Goal: Task Accomplishment & Management: Use online tool/utility

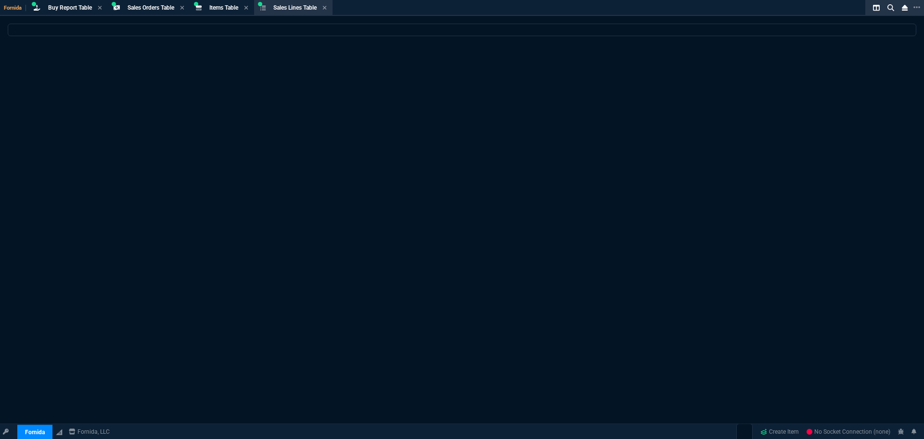
select select "9: OCAM"
select select
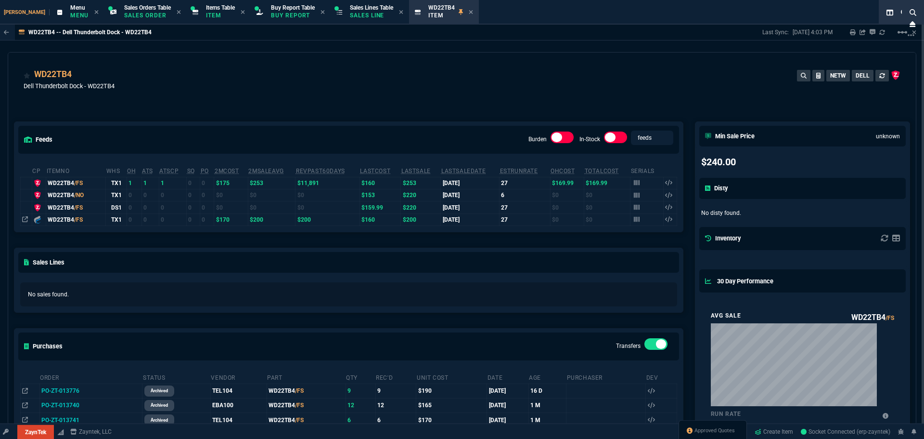
select select "9: OCAM"
